Goal: Information Seeking & Learning: Learn about a topic

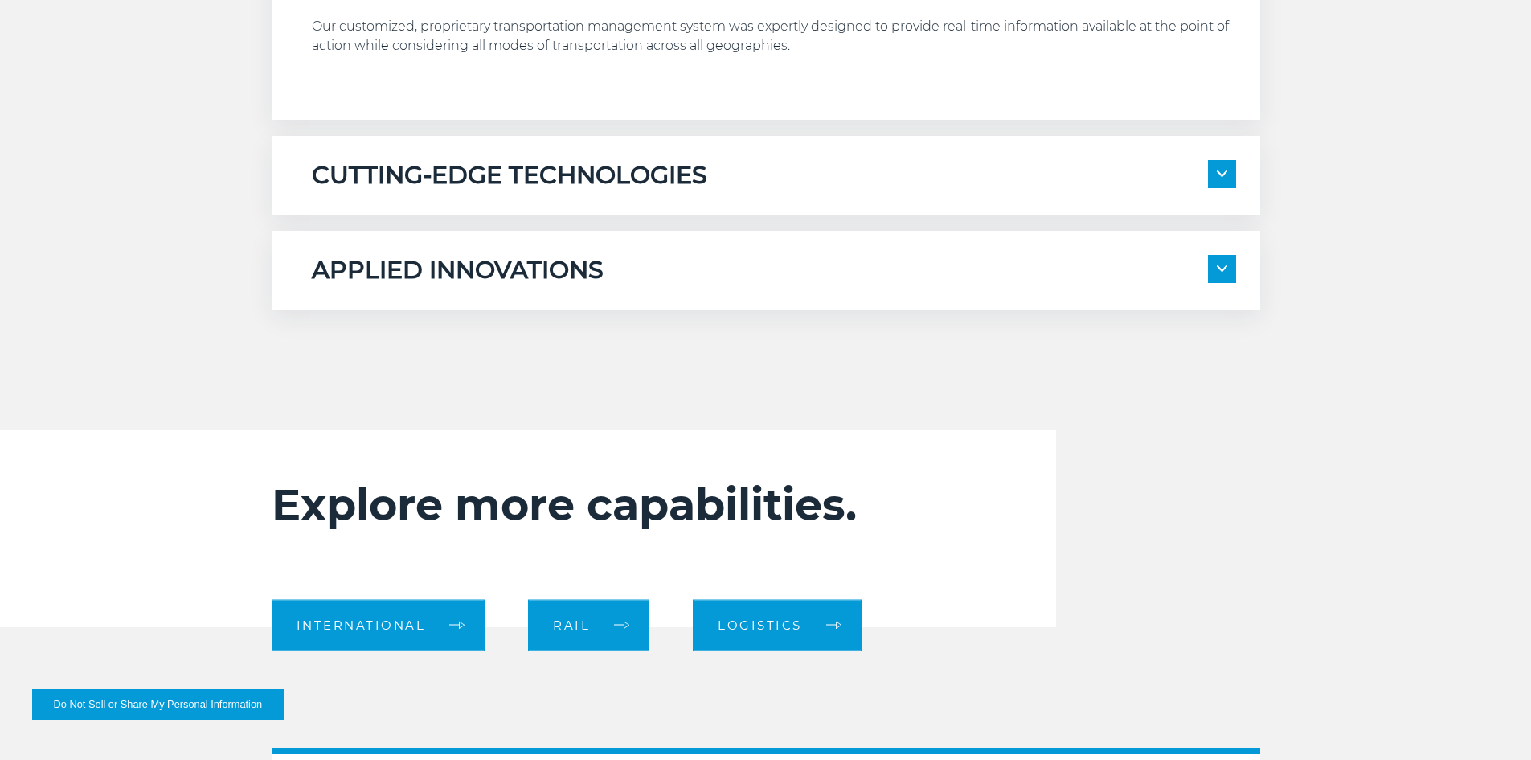
scroll to position [1045, 0]
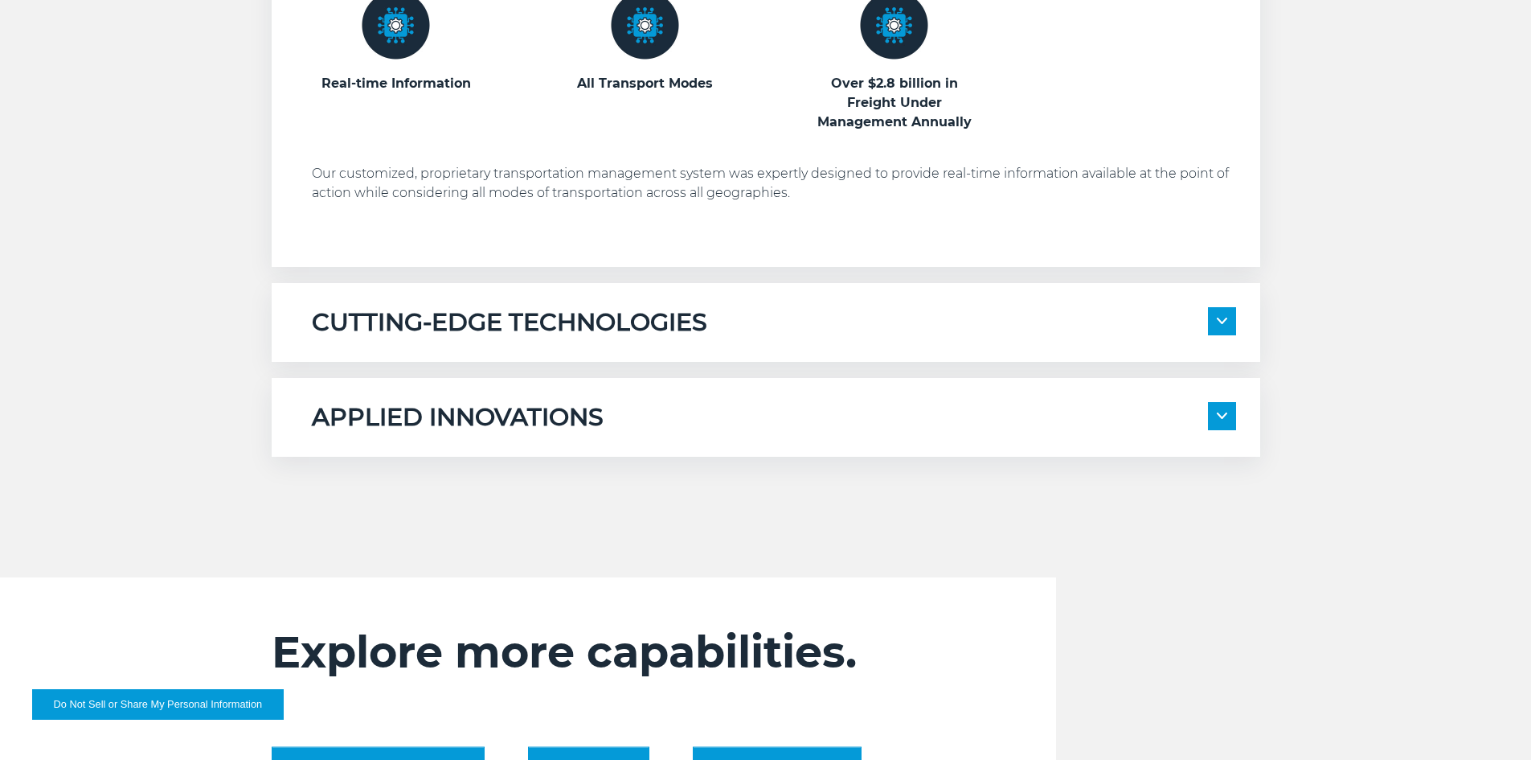
click at [1215, 322] on span at bounding box center [1222, 321] width 28 height 28
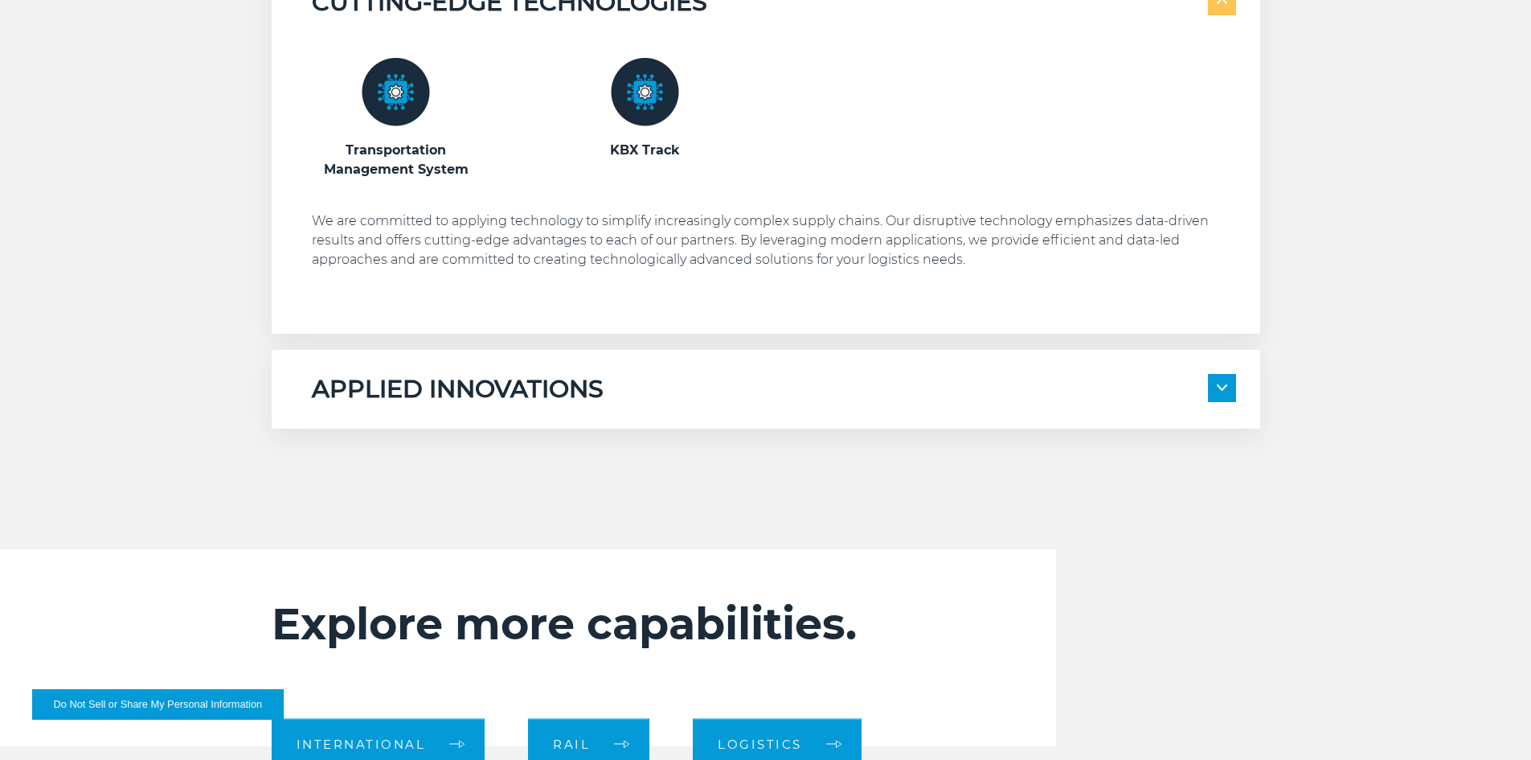
scroll to position [1366, 0]
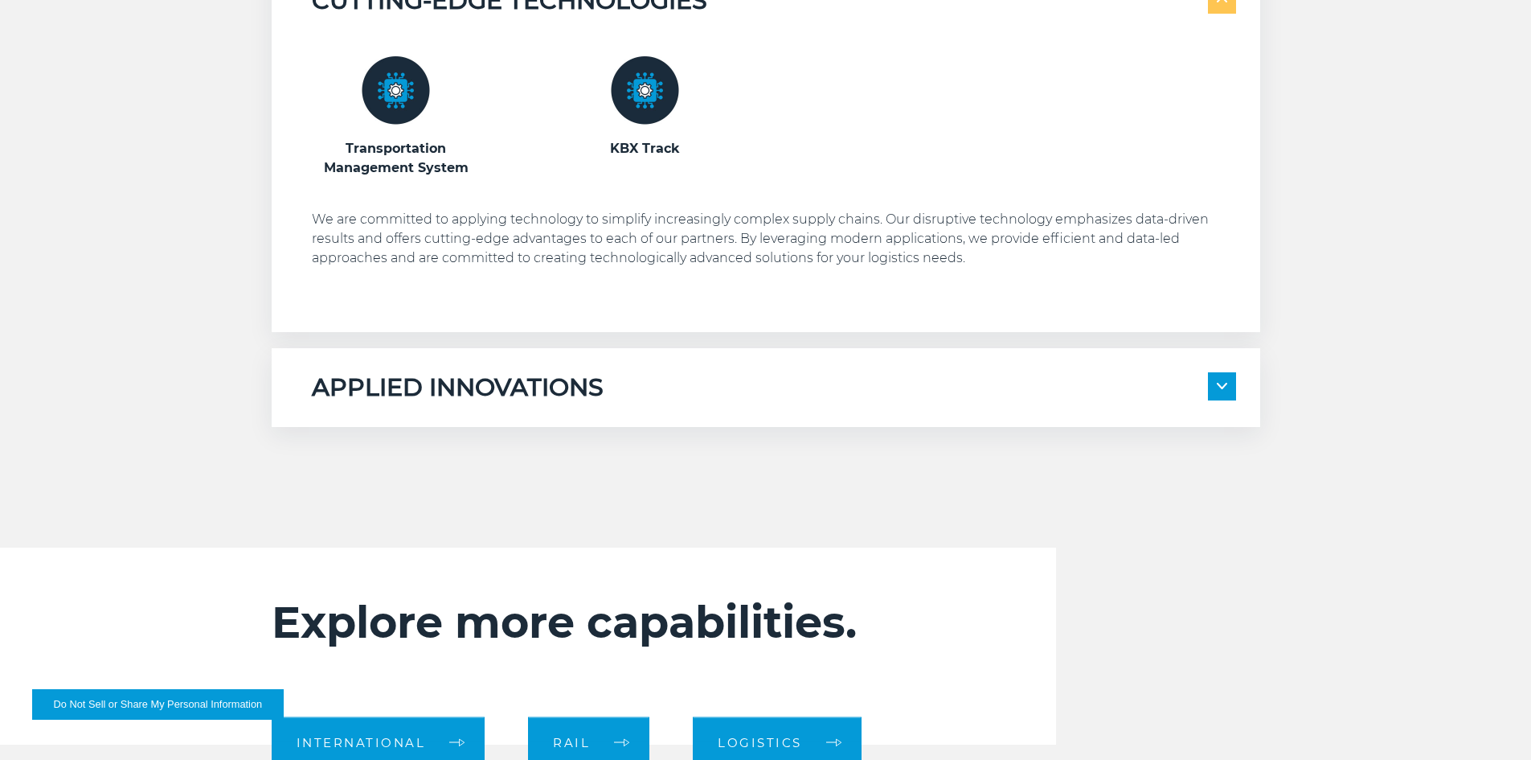
click at [1217, 383] on img at bounding box center [1222, 386] width 10 height 6
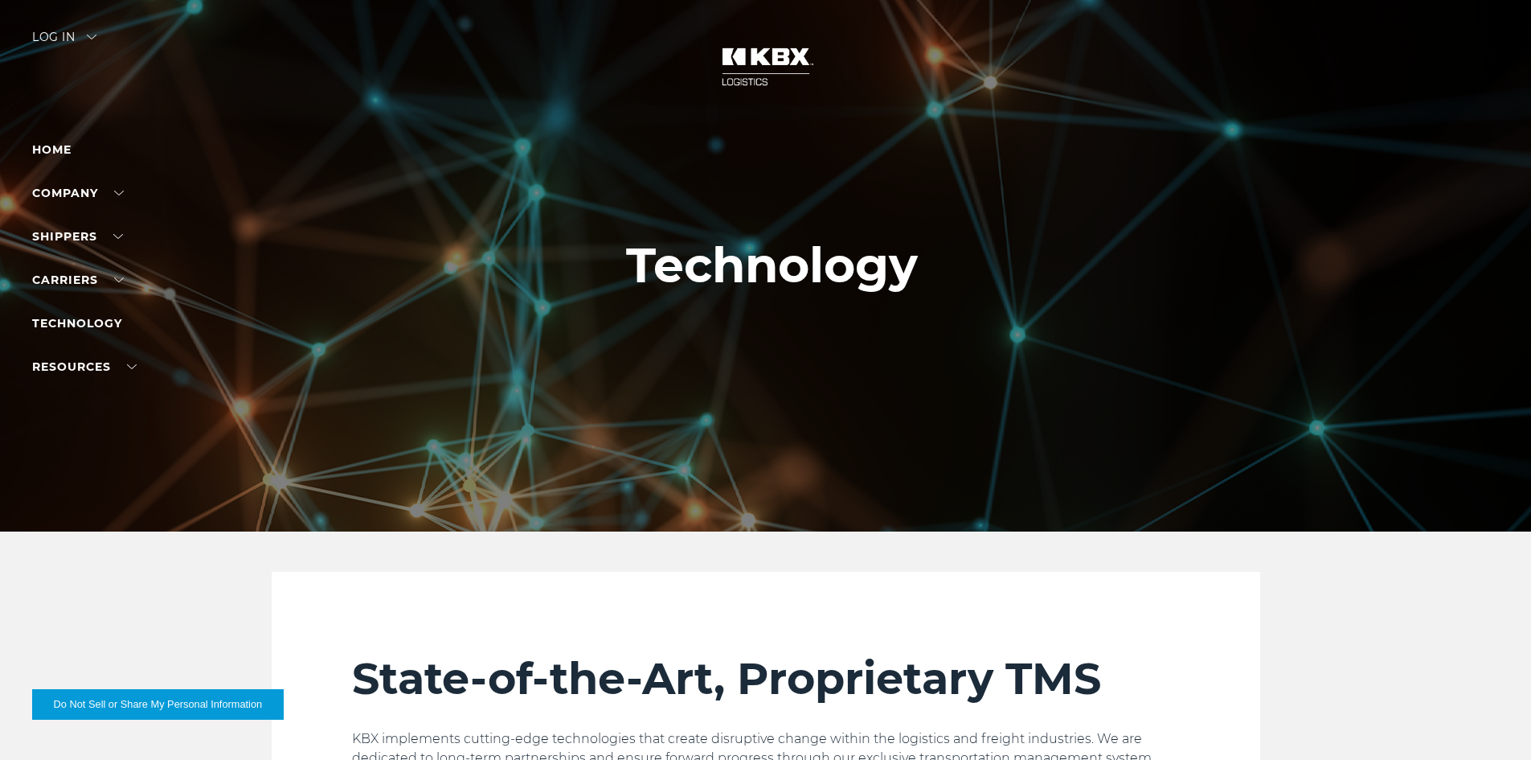
scroll to position [0, 0]
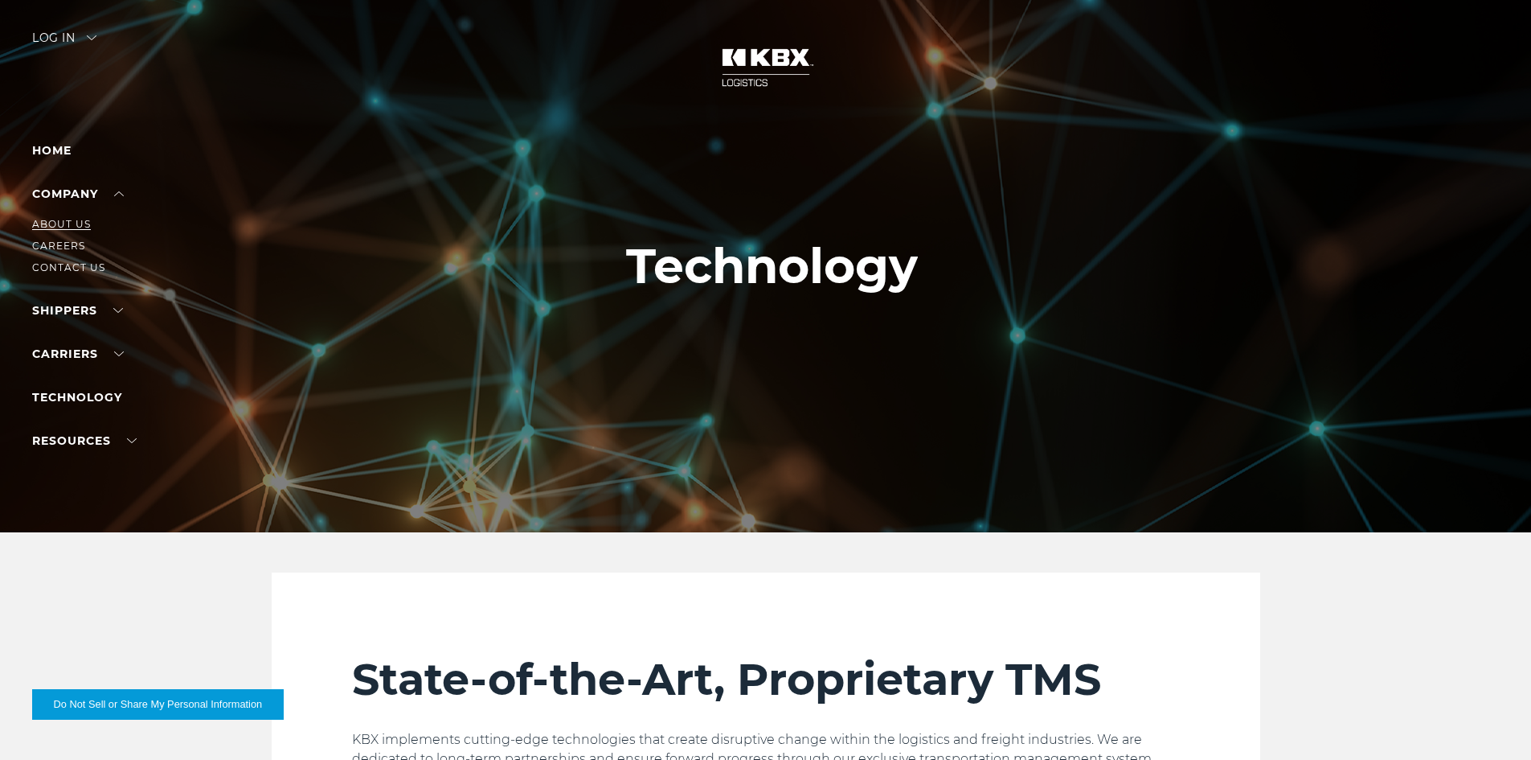
click at [80, 221] on link "About Us" at bounding box center [61, 224] width 59 height 12
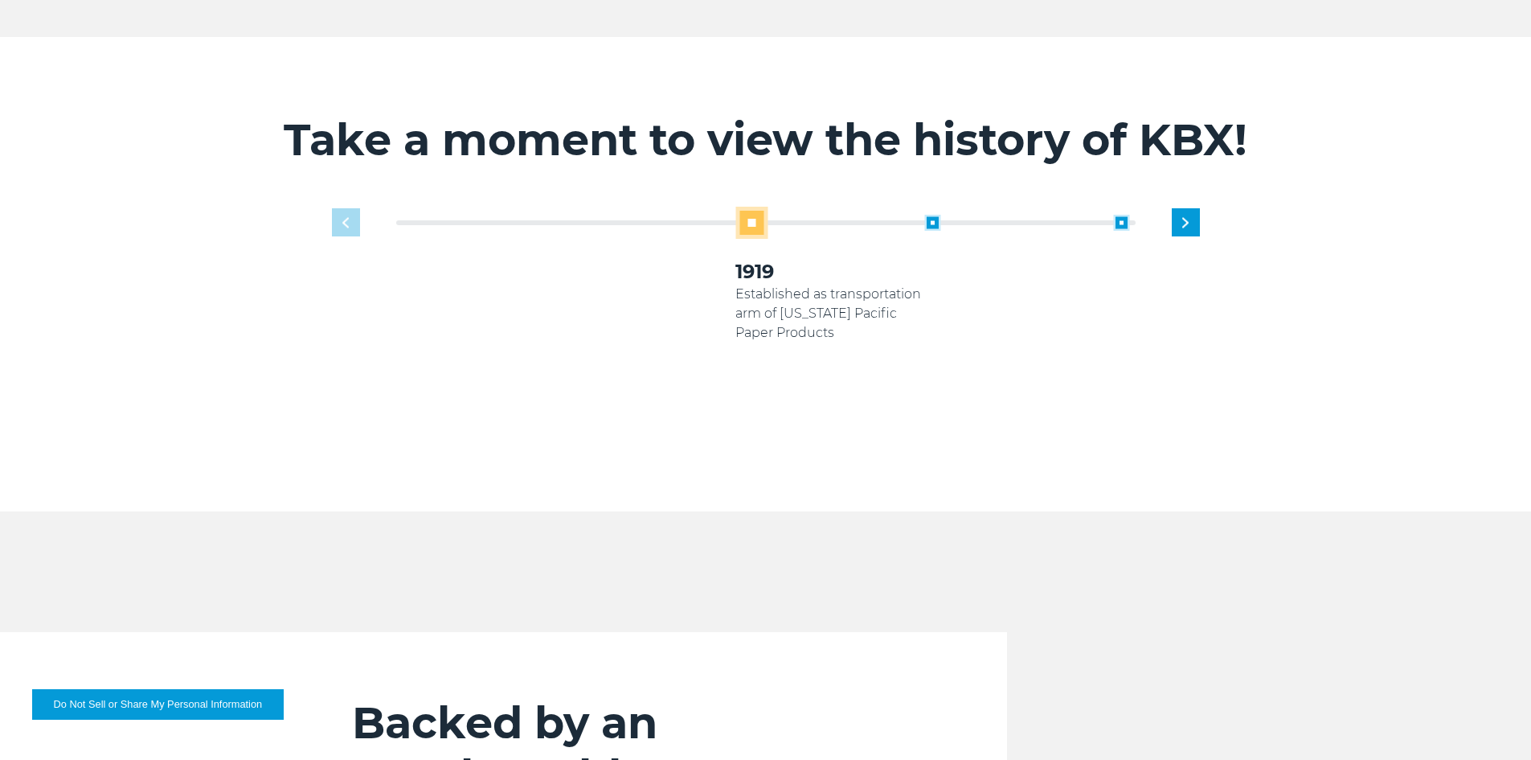
scroll to position [1045, 0]
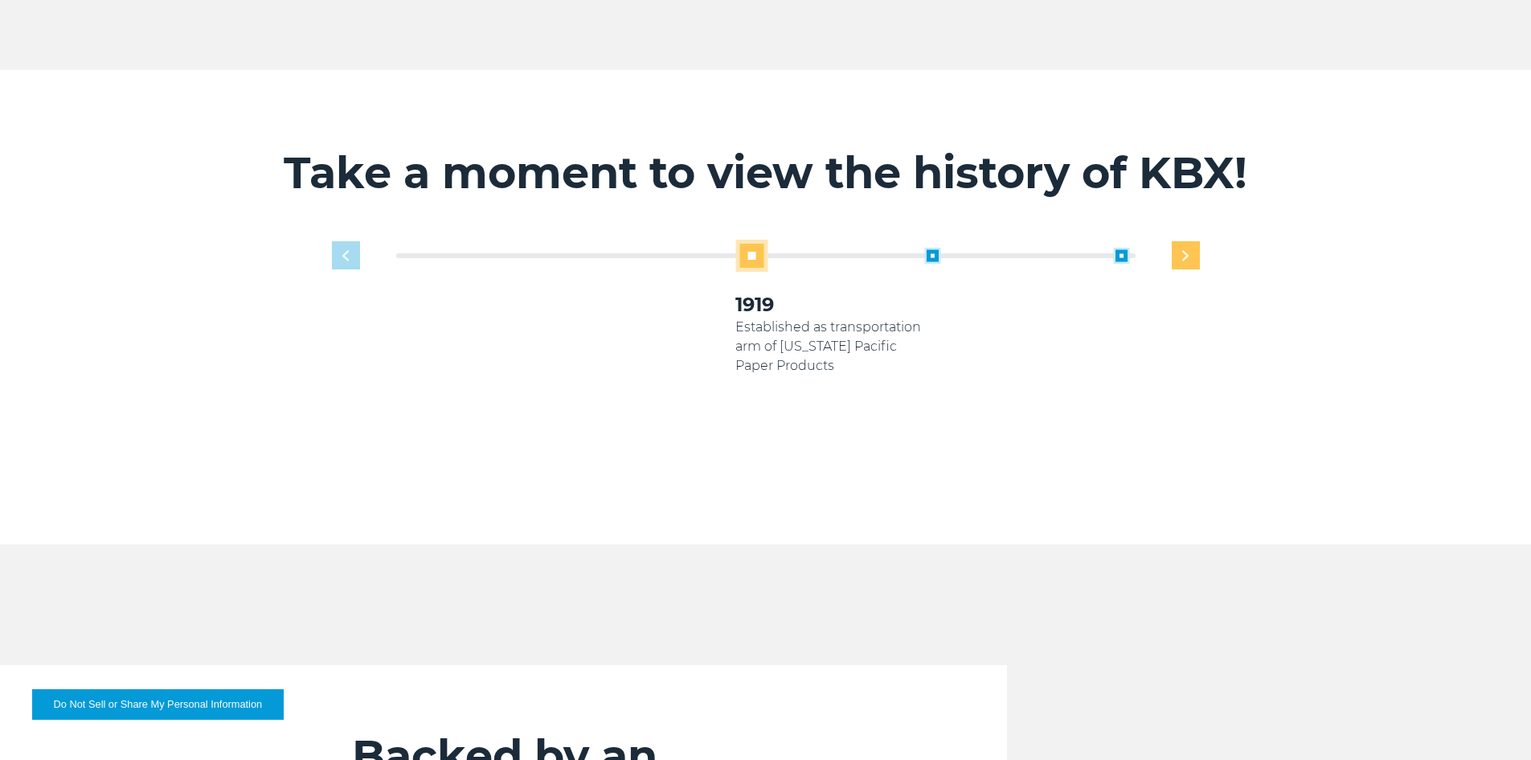
click at [1194, 241] on div "Next slide" at bounding box center [1186, 255] width 28 height 28
click at [1192, 241] on div "Next slide" at bounding box center [1186, 255] width 28 height 28
click at [1190, 241] on div "Next slide" at bounding box center [1186, 255] width 28 height 28
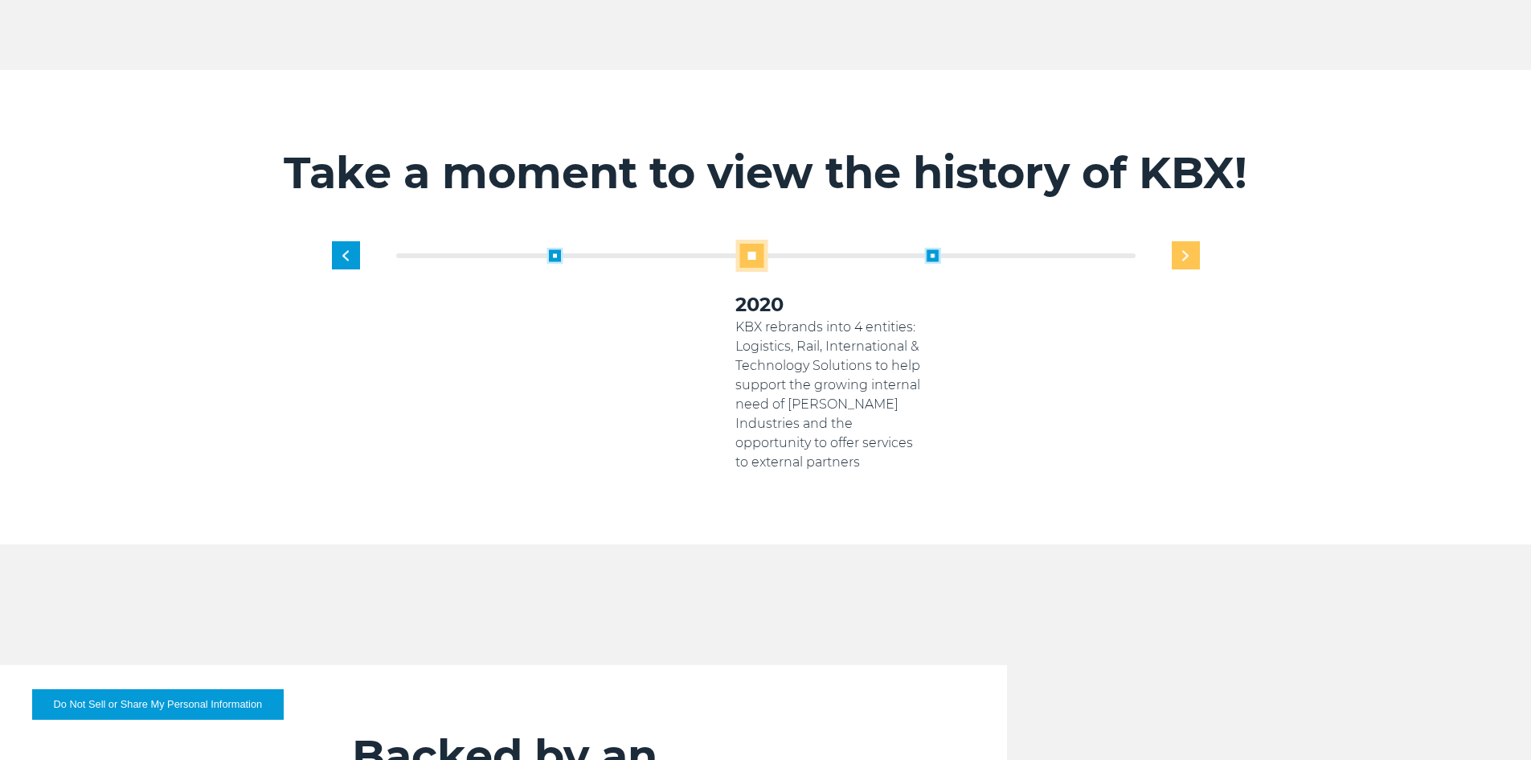
click at [1190, 241] on div "Next slide" at bounding box center [1186, 255] width 28 height 28
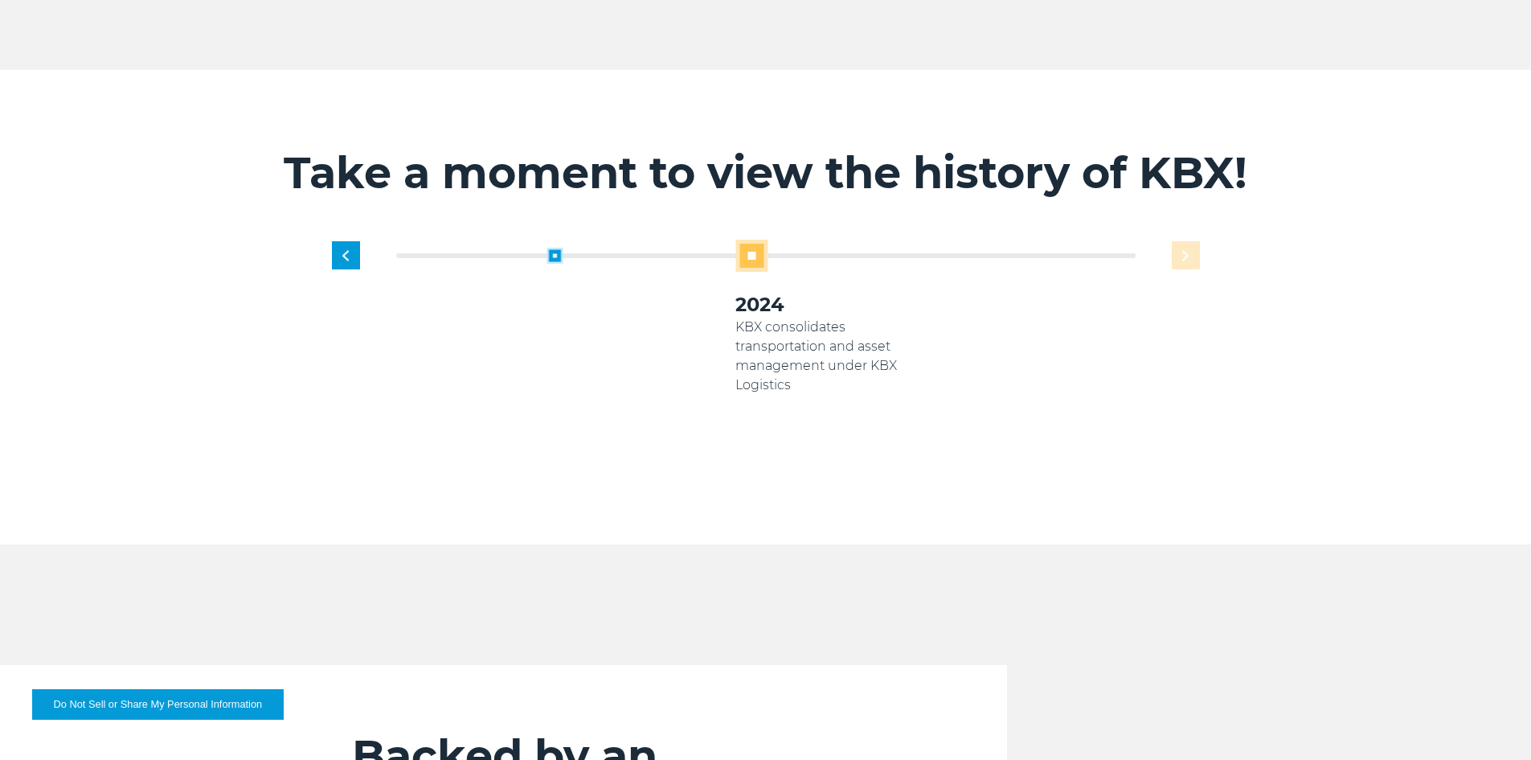
click at [1190, 240] on div "1919 Established as transportation arm of [US_STATE] Pacific Paper Products 200…" at bounding box center [831, 356] width 756 height 232
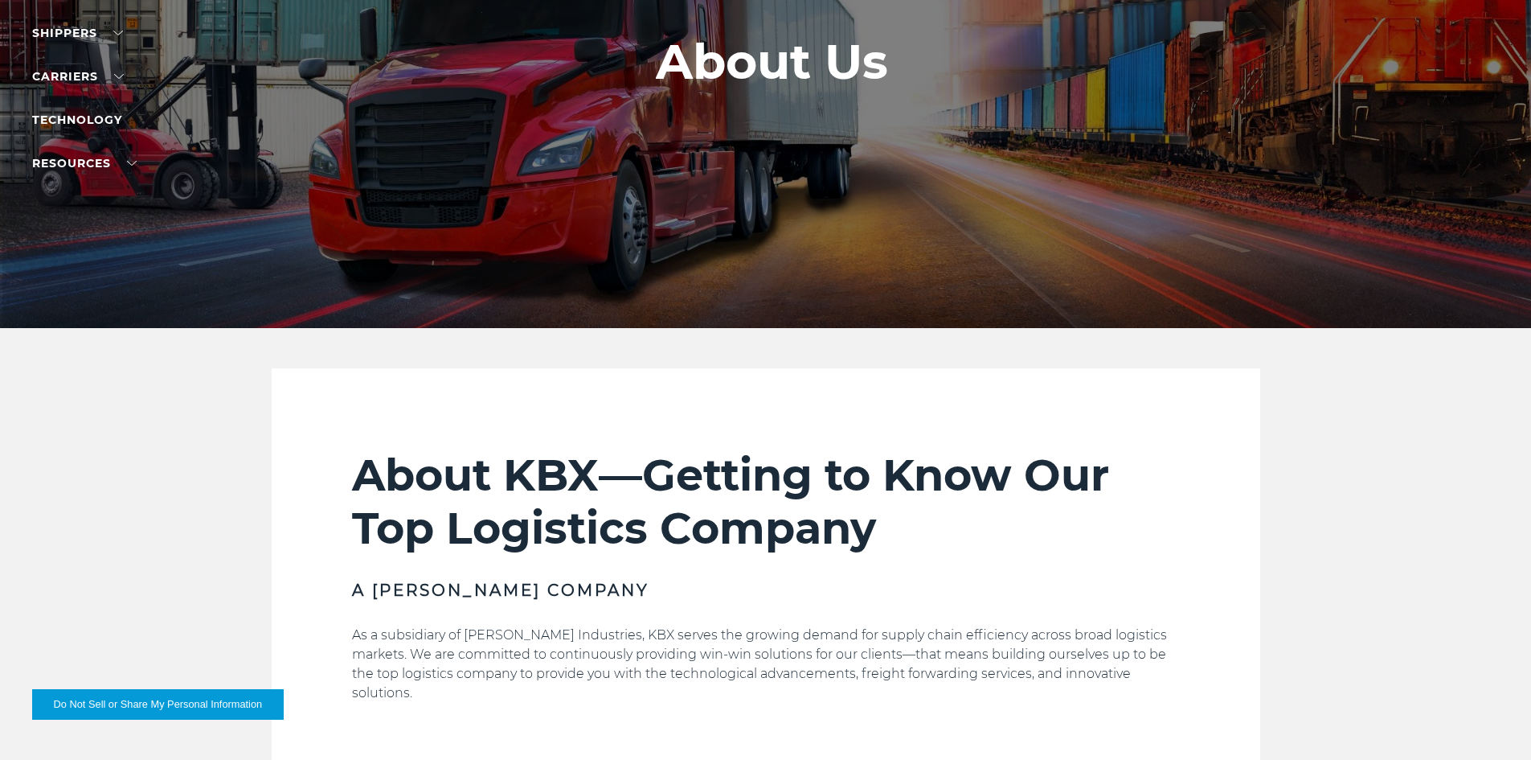
scroll to position [0, 0]
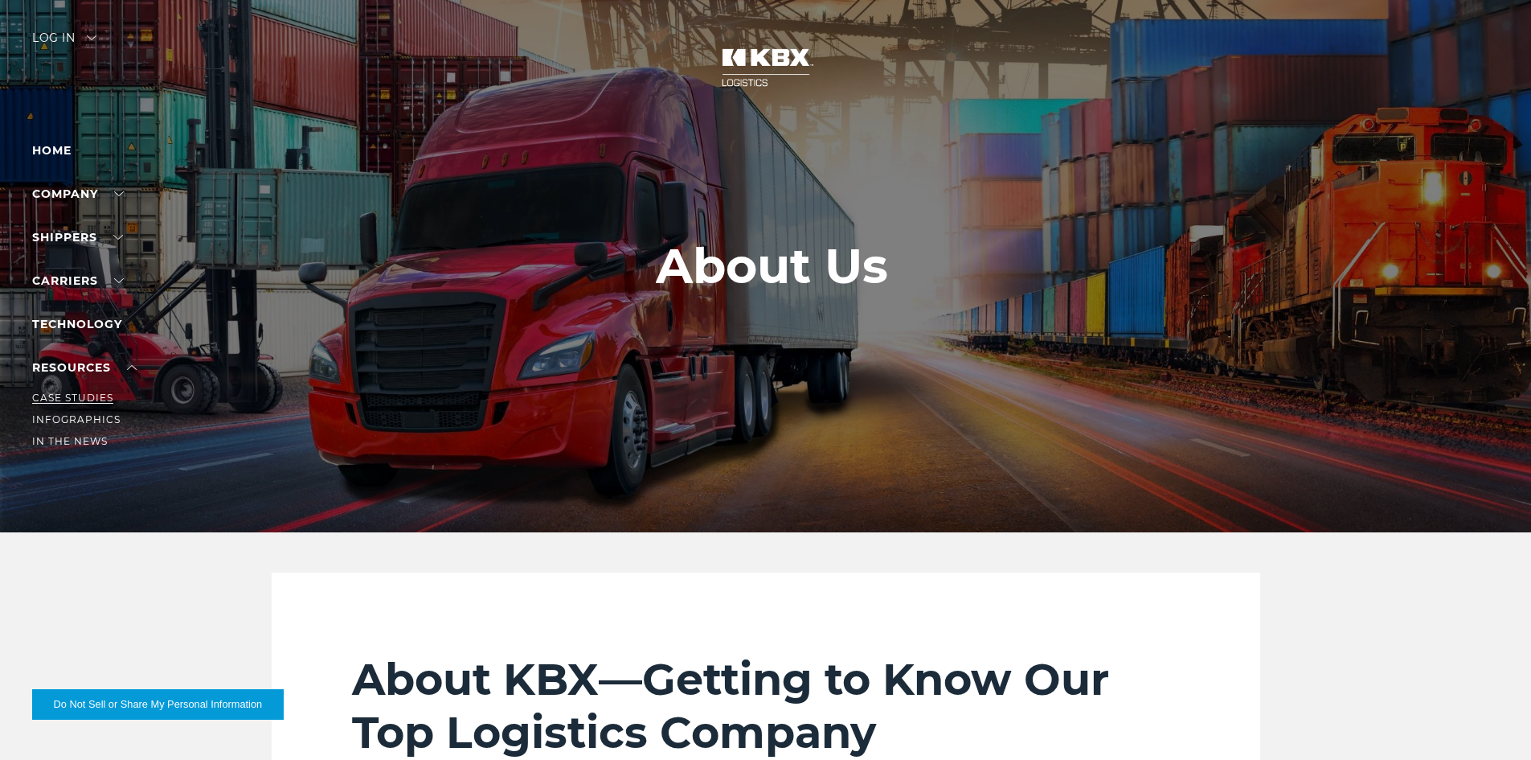
click at [96, 396] on link "Case Studies" at bounding box center [72, 397] width 81 height 12
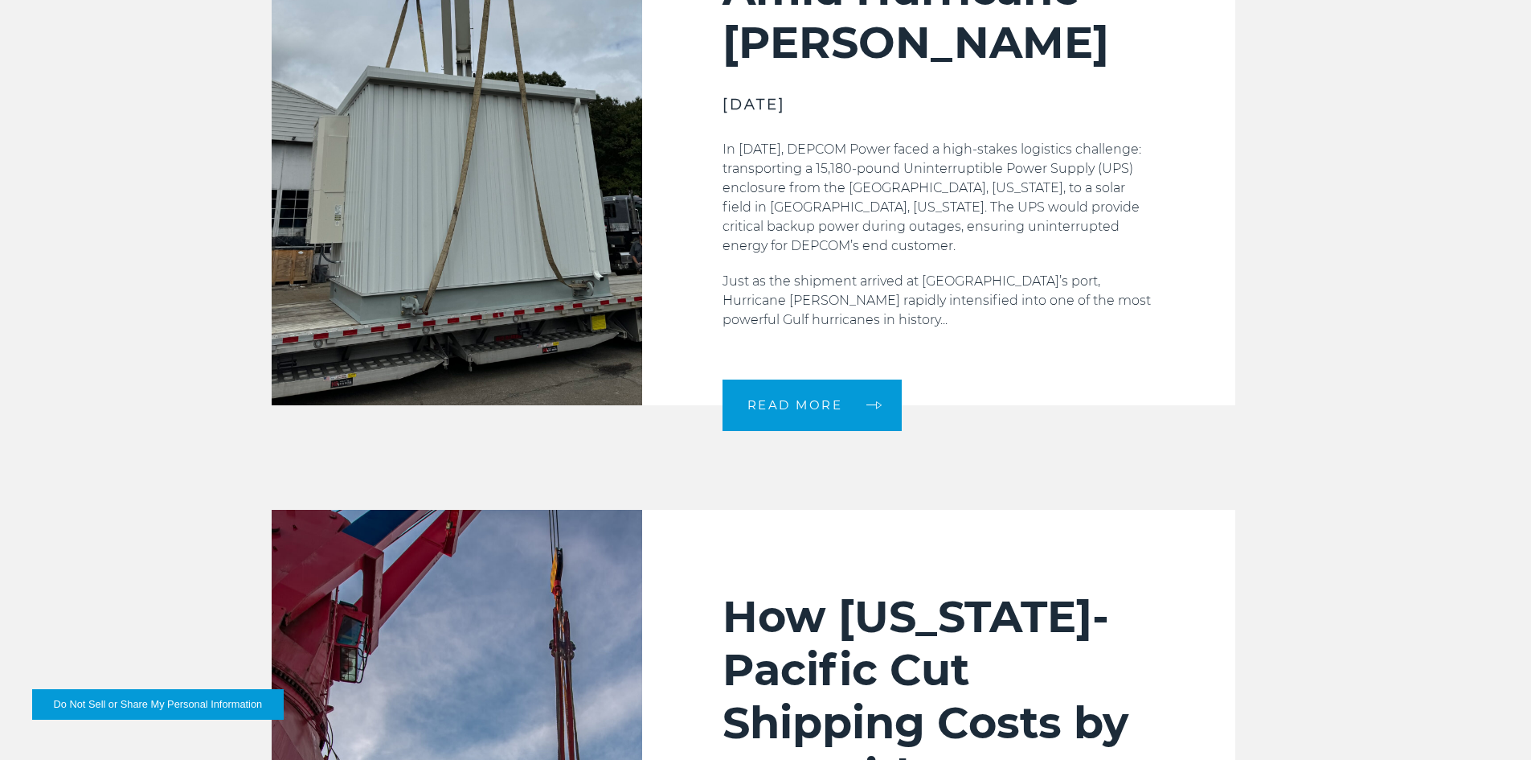
scroll to position [643, 0]
